Goal: Find specific page/section: Find specific page/section

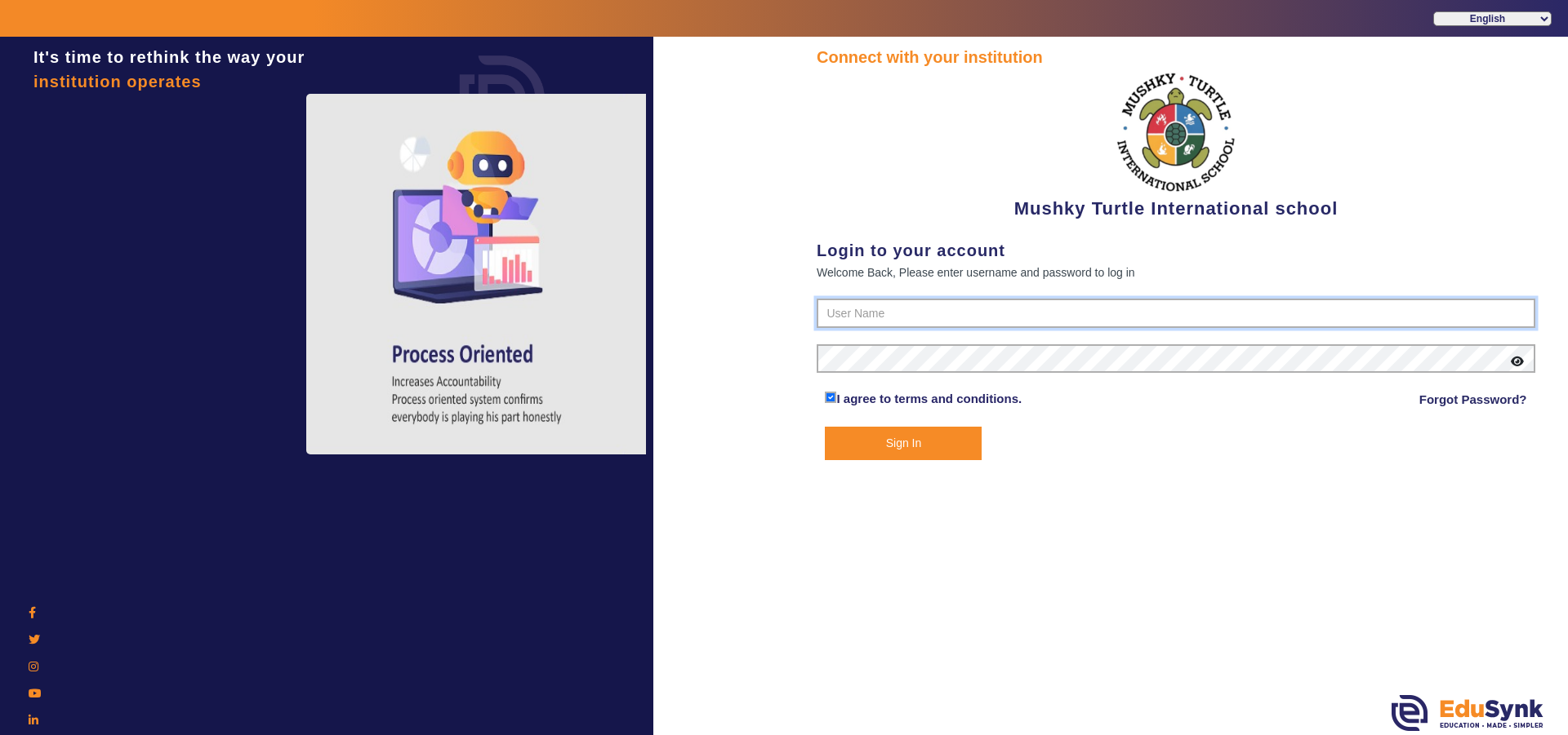
type input "9950605811"
click at [916, 448] on button "Sign In" at bounding box center [903, 443] width 157 height 33
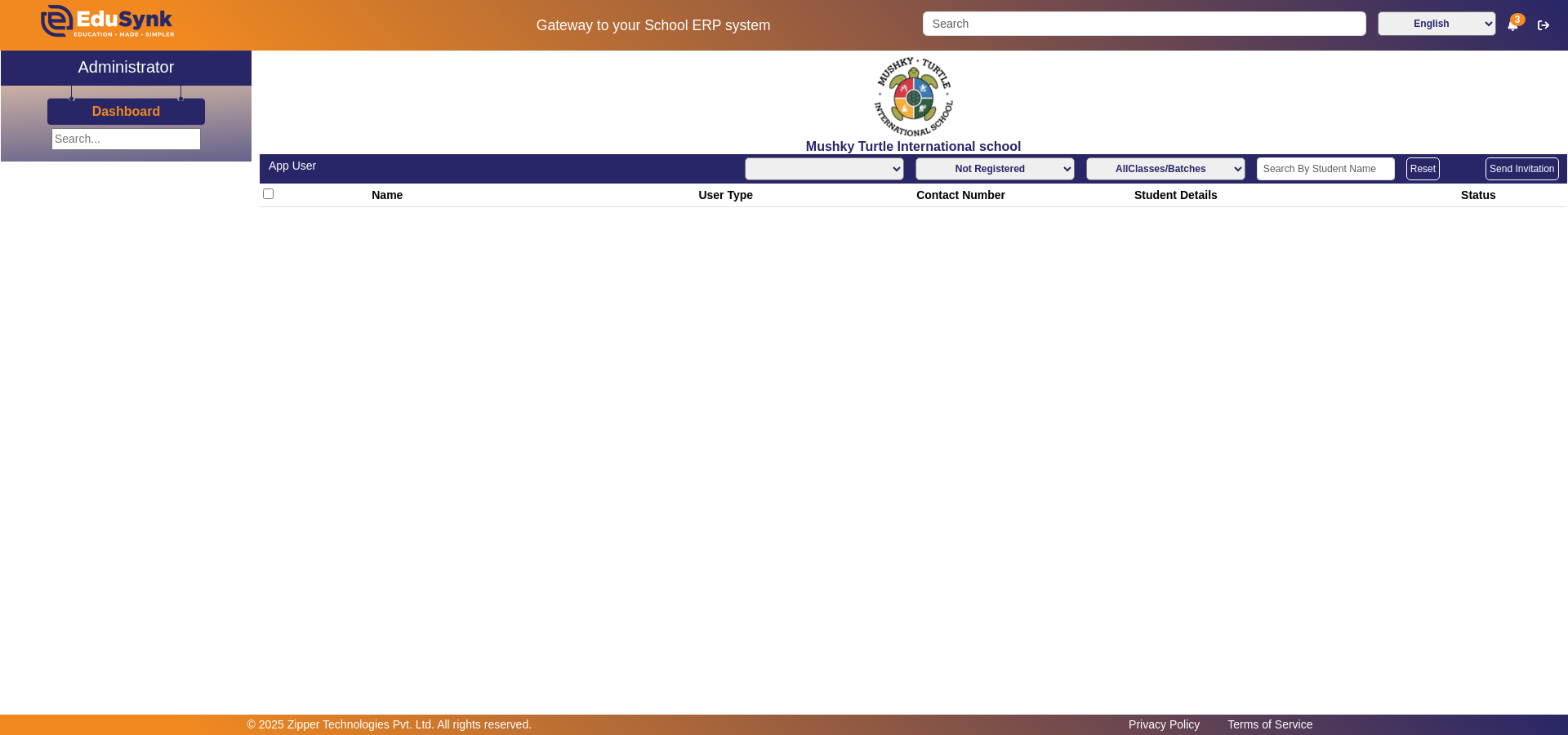
select select "All"
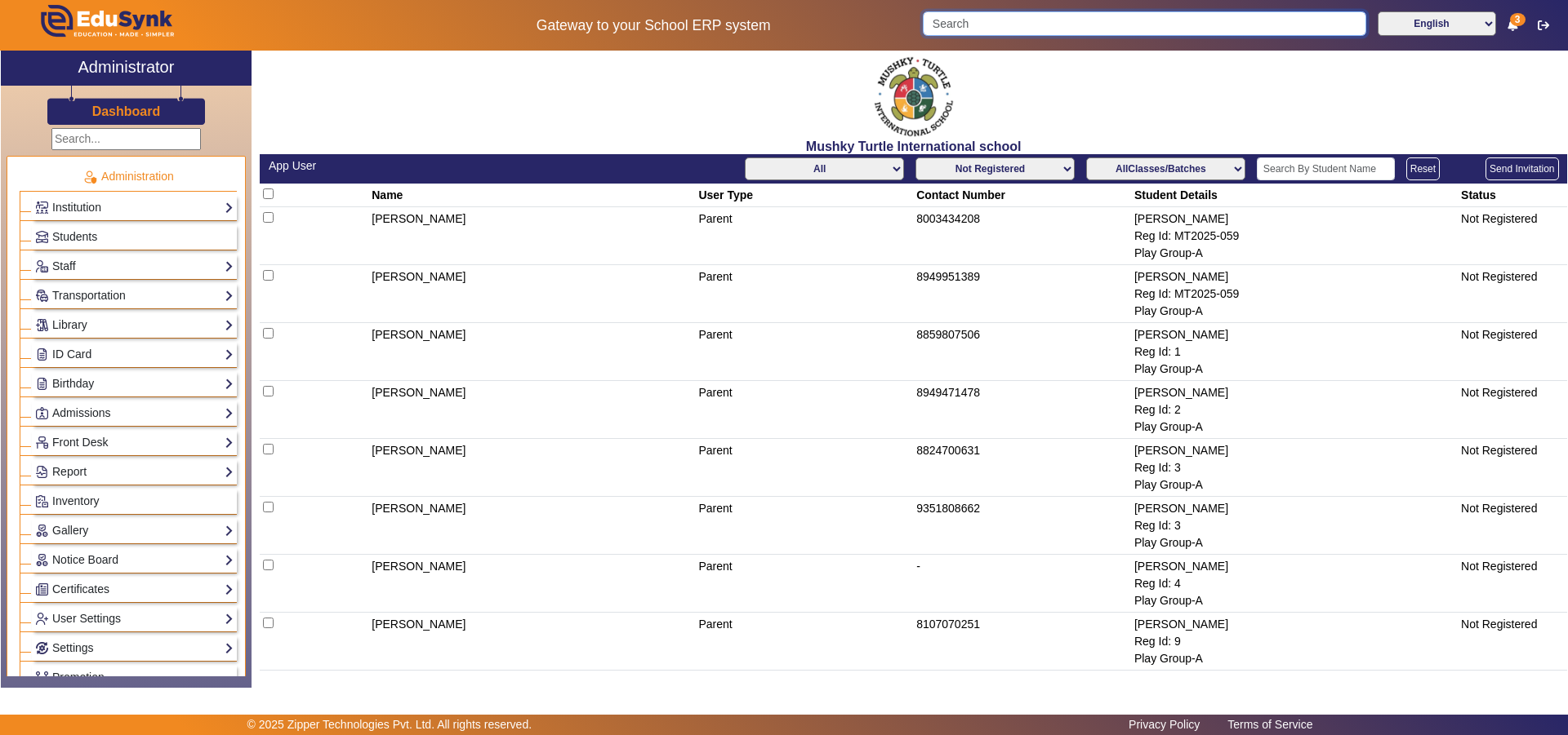
click at [1067, 18] on input "Search" at bounding box center [1144, 24] width 443 height 24
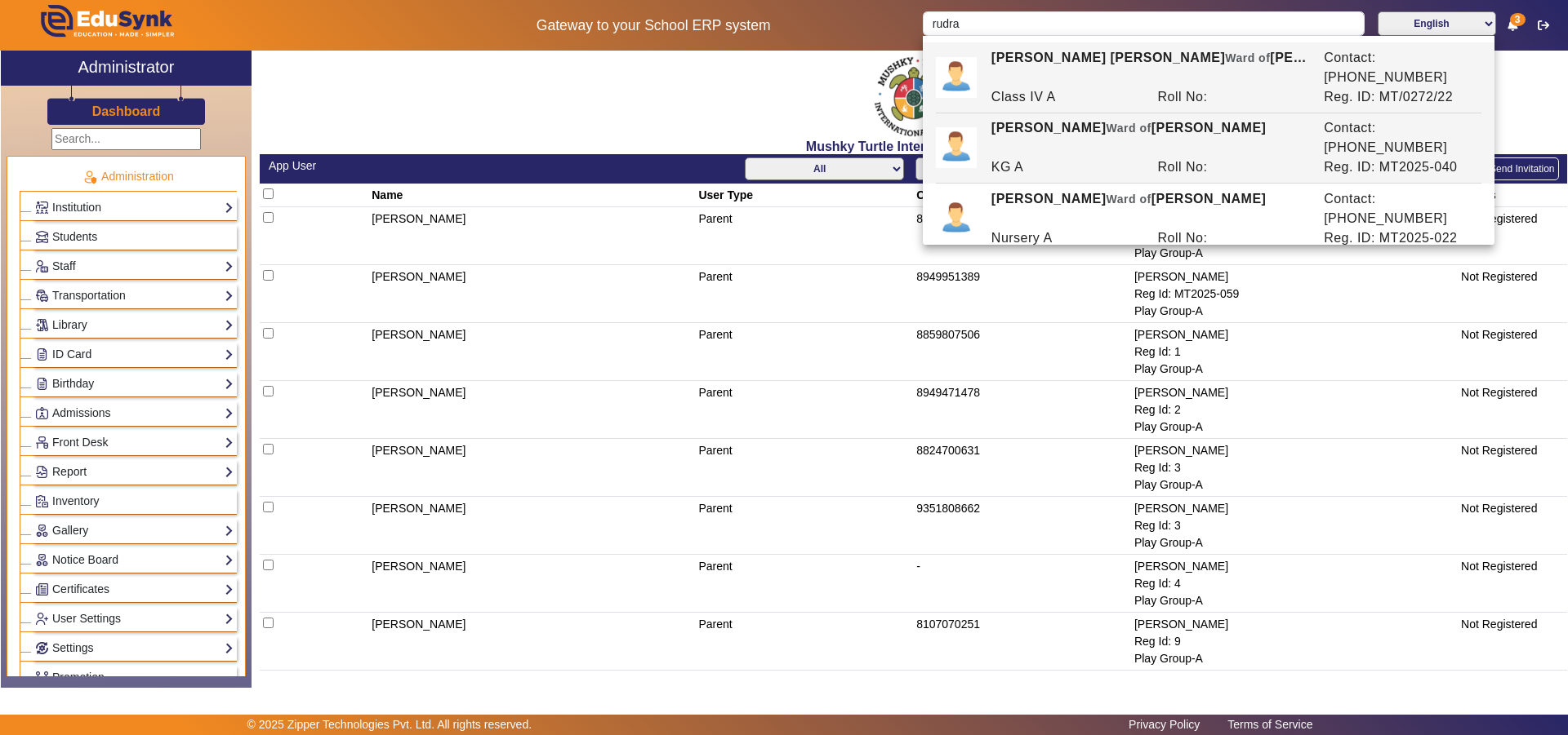
click at [1074, 118] on div "RUDRA [PERSON_NAME] of [PERSON_NAME]" at bounding box center [1148, 138] width 332 height 39
type input "[PERSON_NAME]"
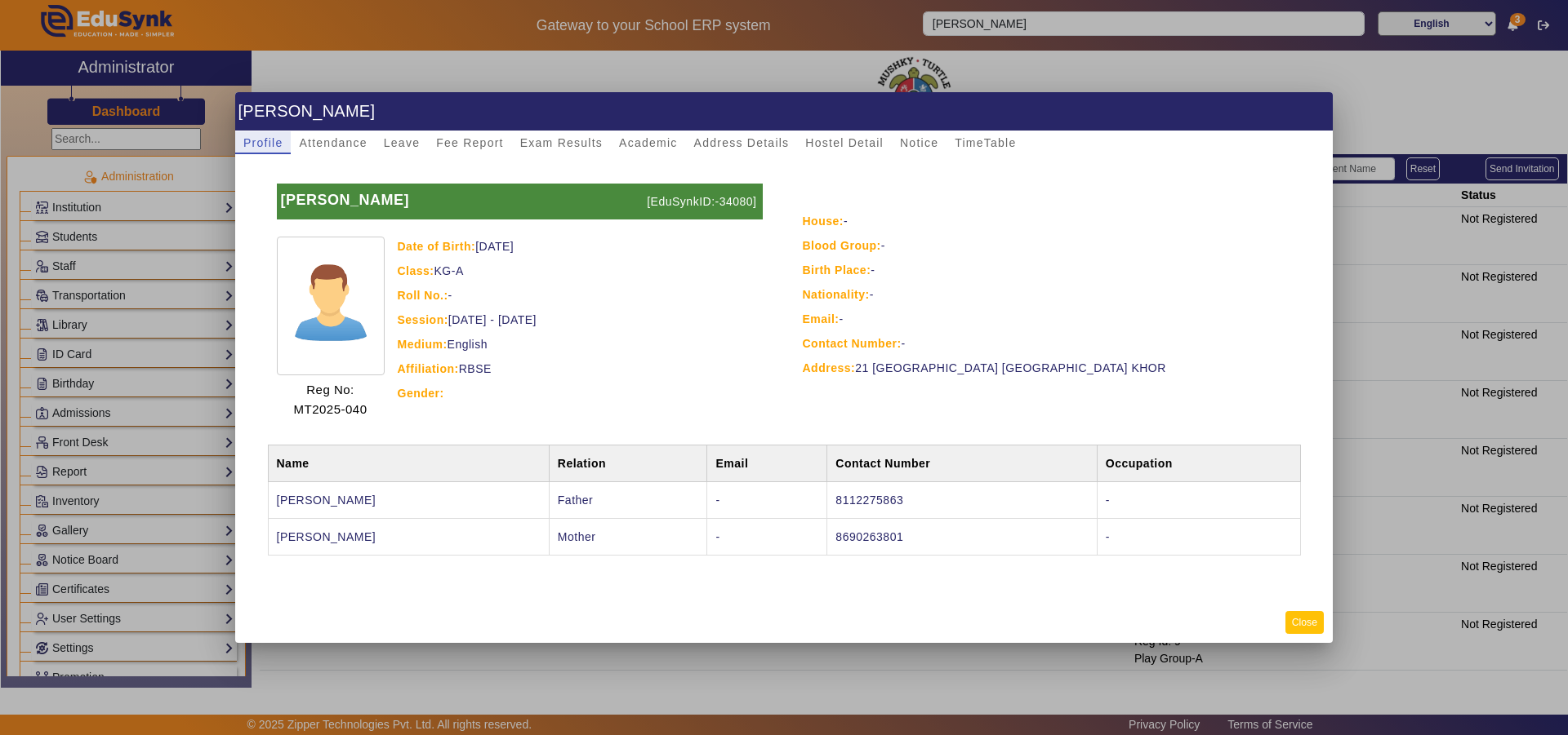
click at [1314, 624] on button "Close" at bounding box center [1304, 622] width 38 height 22
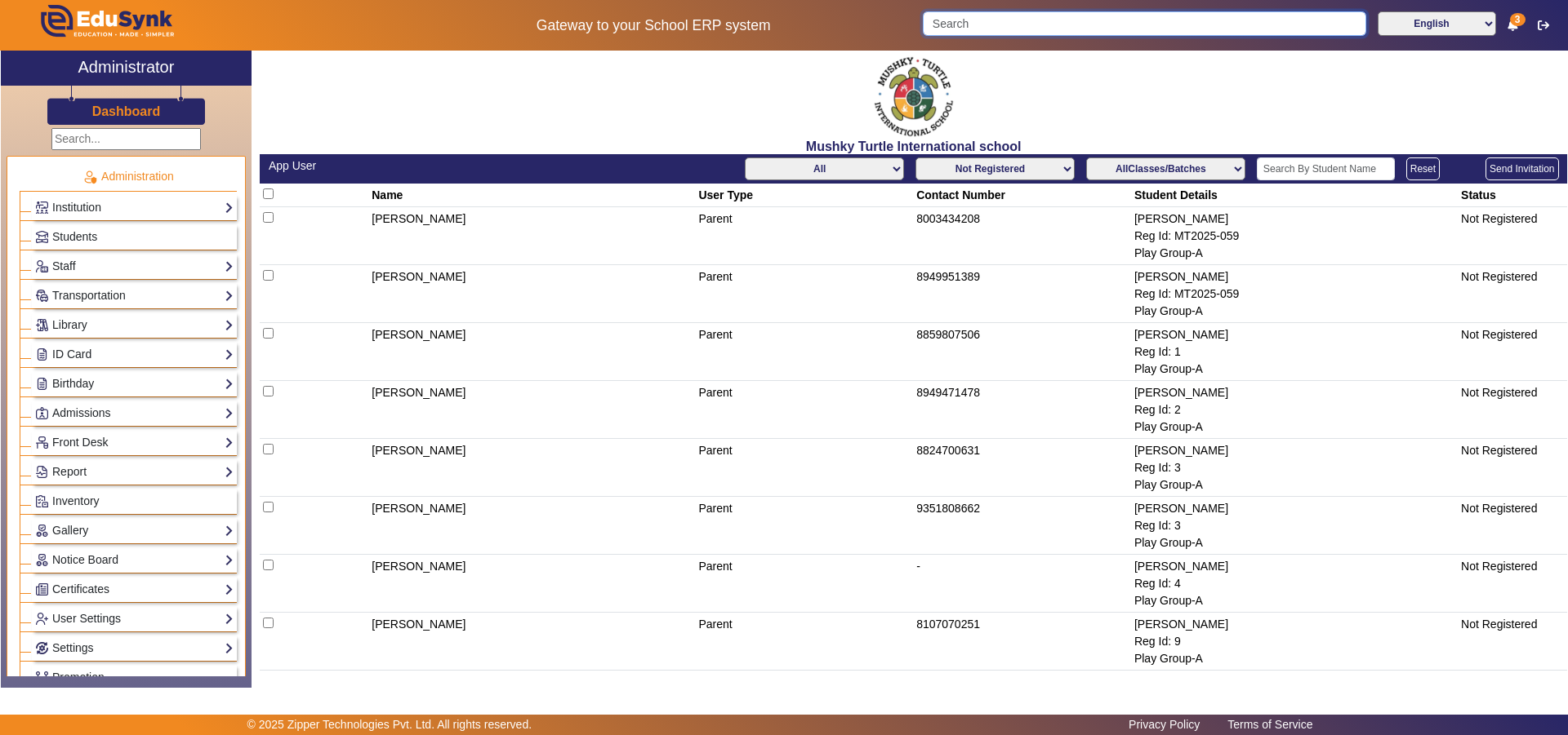
click at [1048, 21] on input "Search" at bounding box center [1144, 24] width 443 height 24
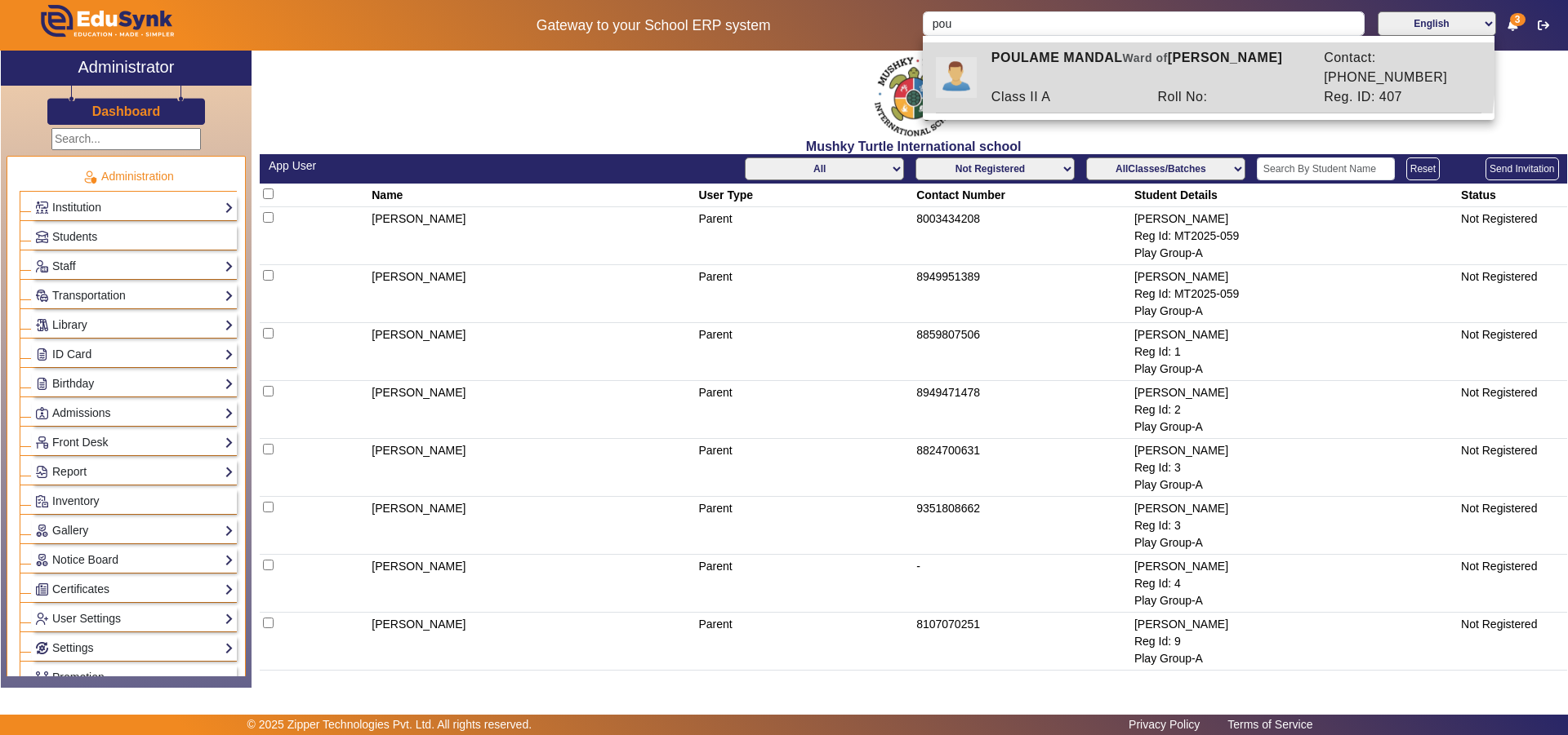
click at [1075, 58] on div "POULAME [PERSON_NAME] of [PERSON_NAME]" at bounding box center [1148, 67] width 332 height 39
type input "POULAME MANDAL"
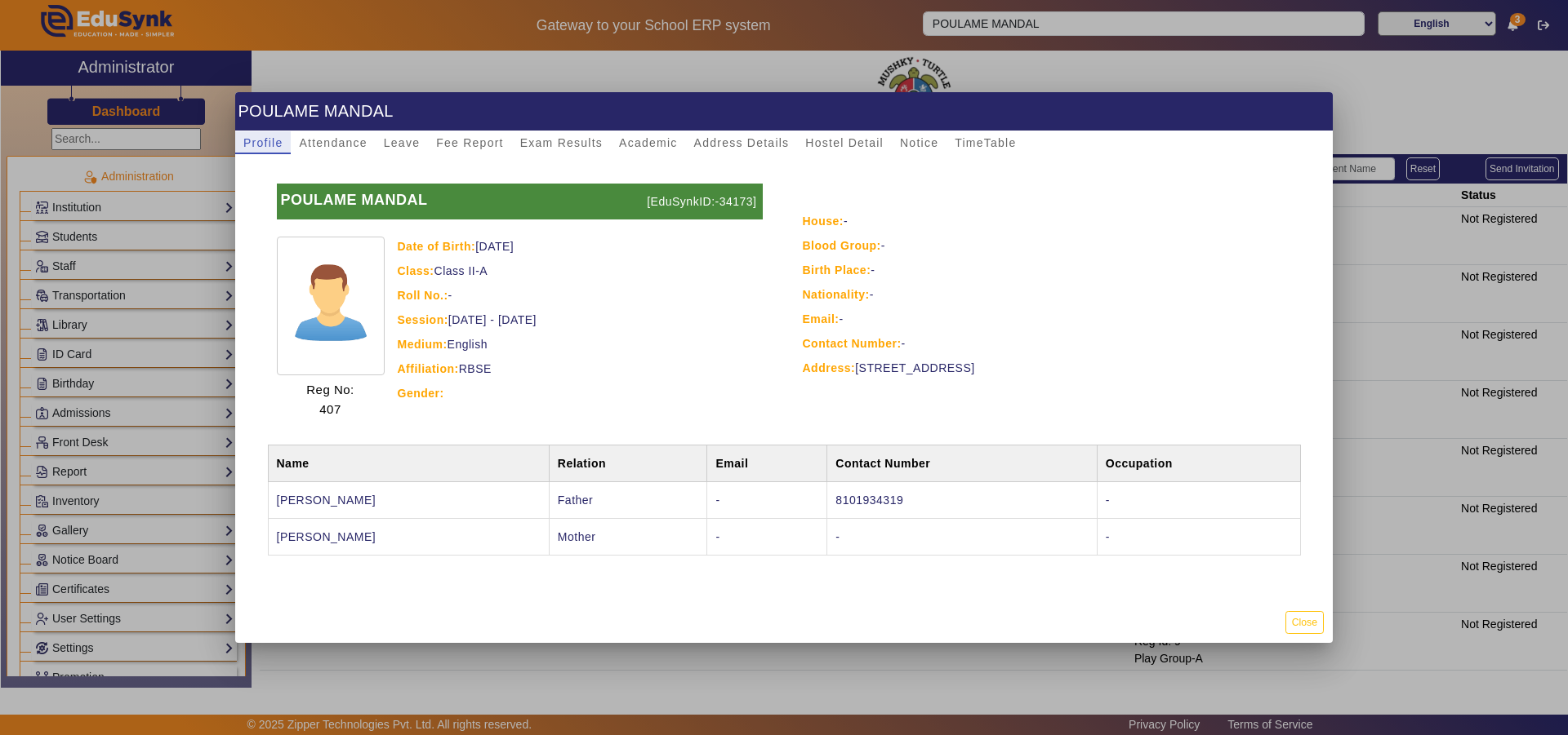
click at [1422, 68] on div at bounding box center [784, 368] width 1568 height 735
